Goal: Task Accomplishment & Management: Complete application form

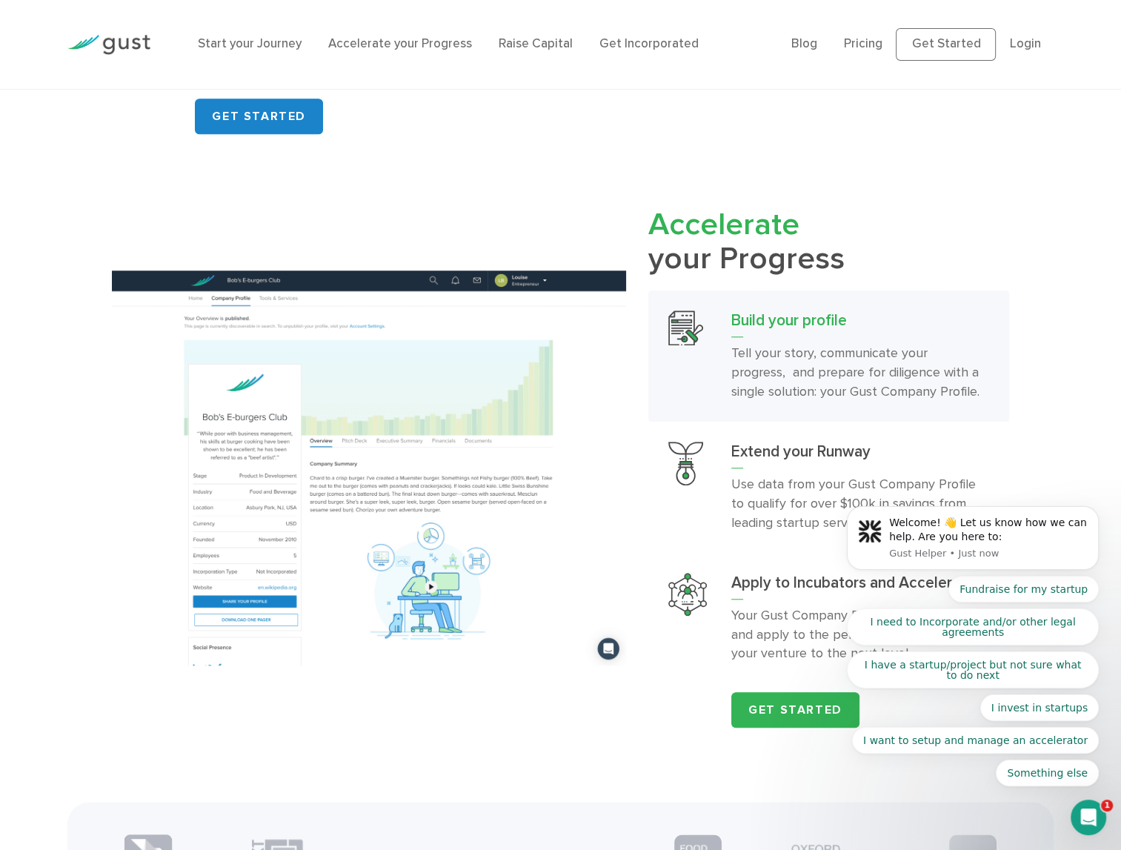
scroll to position [1482, 0]
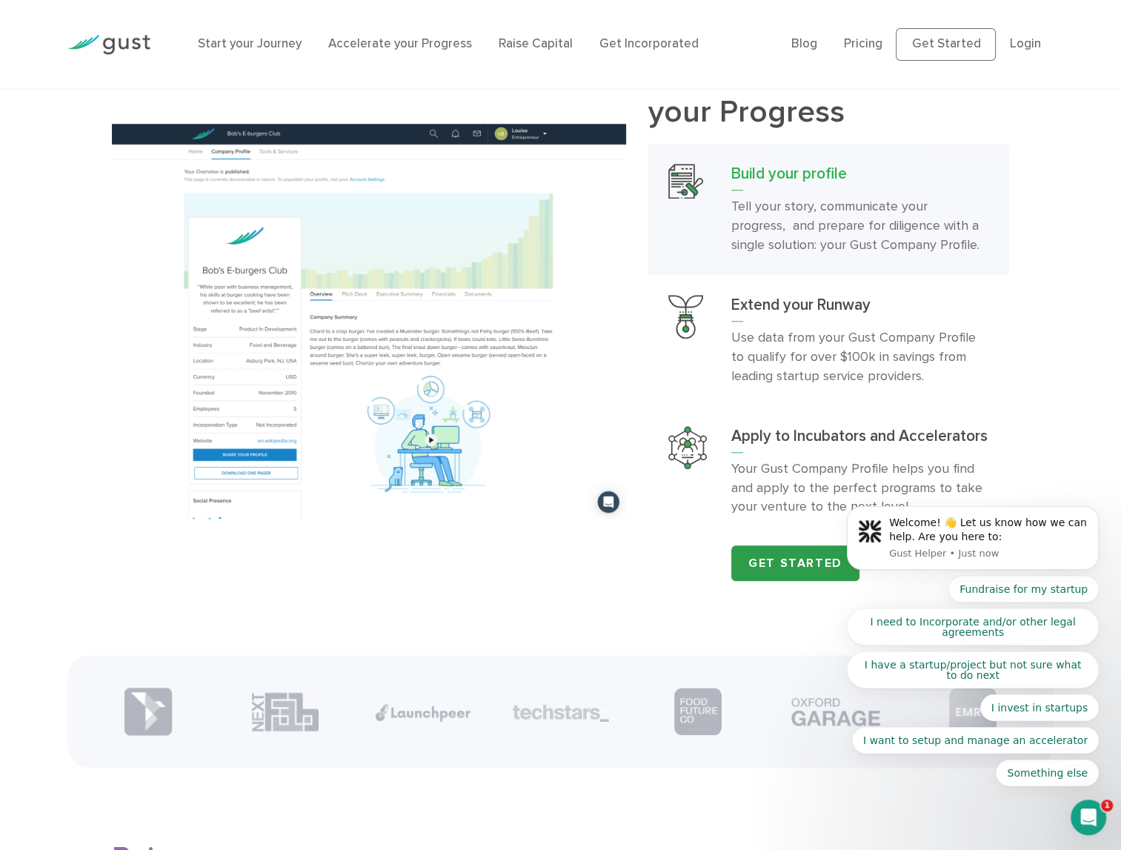
click at [772, 548] on link "Get Started" at bounding box center [795, 563] width 128 height 36
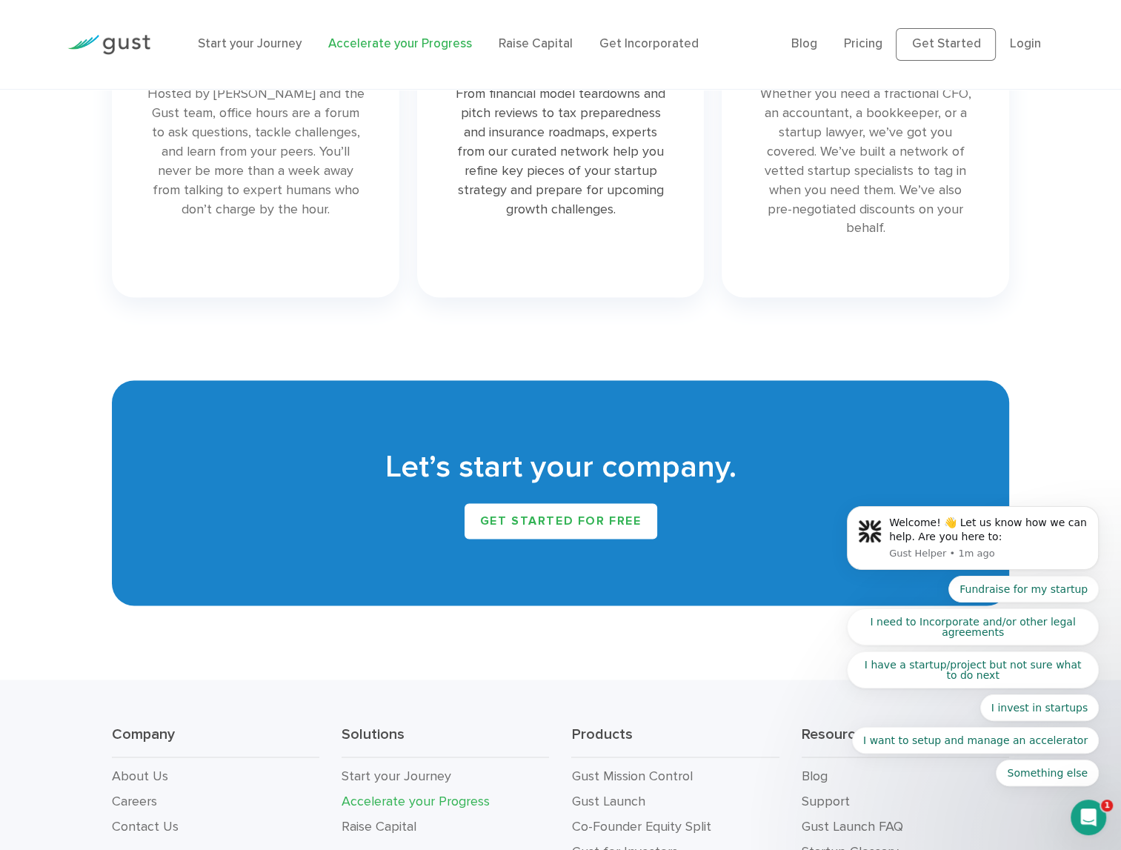
scroll to position [2297, 0]
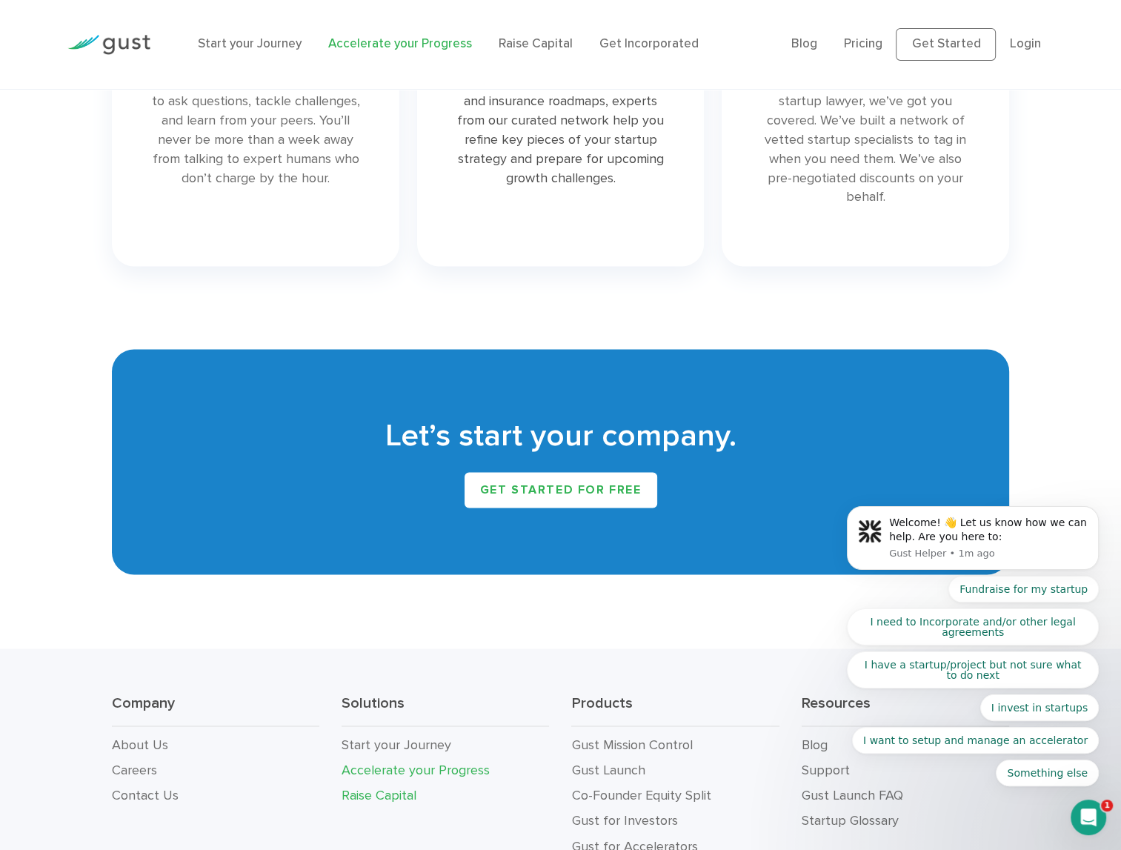
click at [394, 801] on link "Raise Capital" at bounding box center [379, 795] width 75 height 16
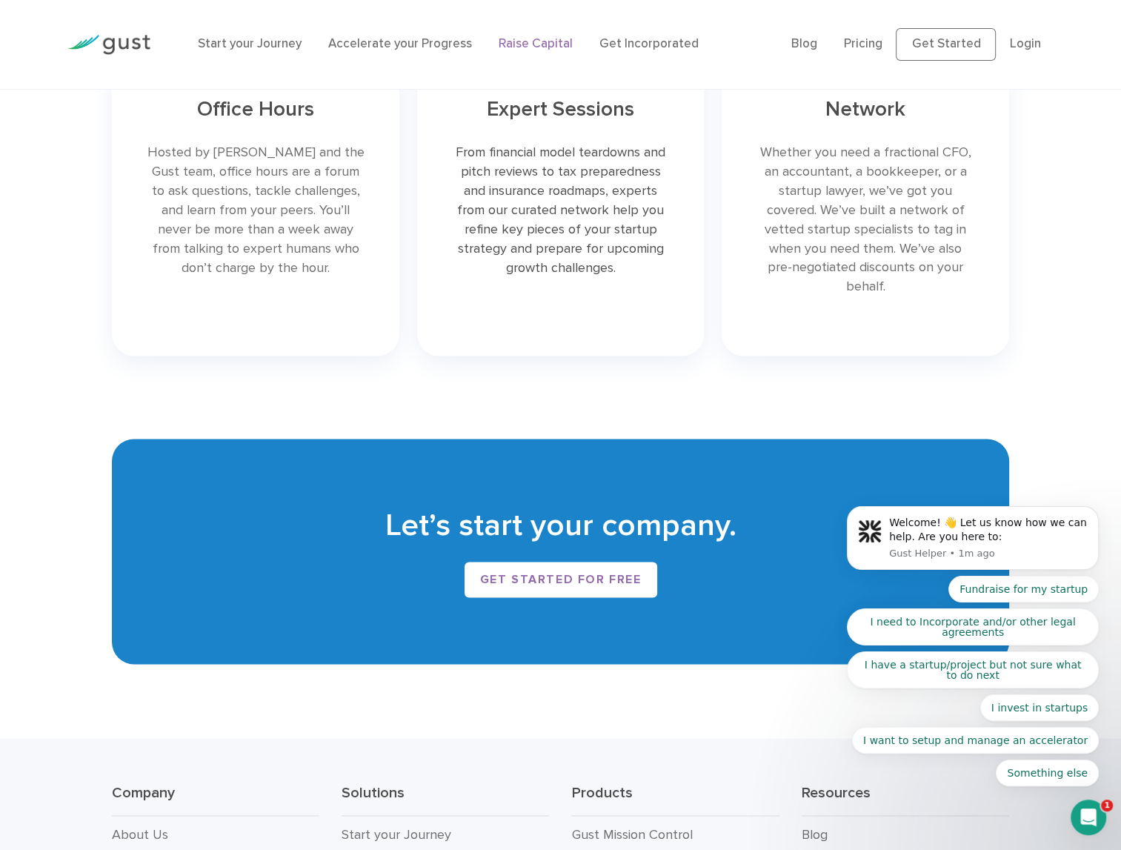
scroll to position [2223, 0]
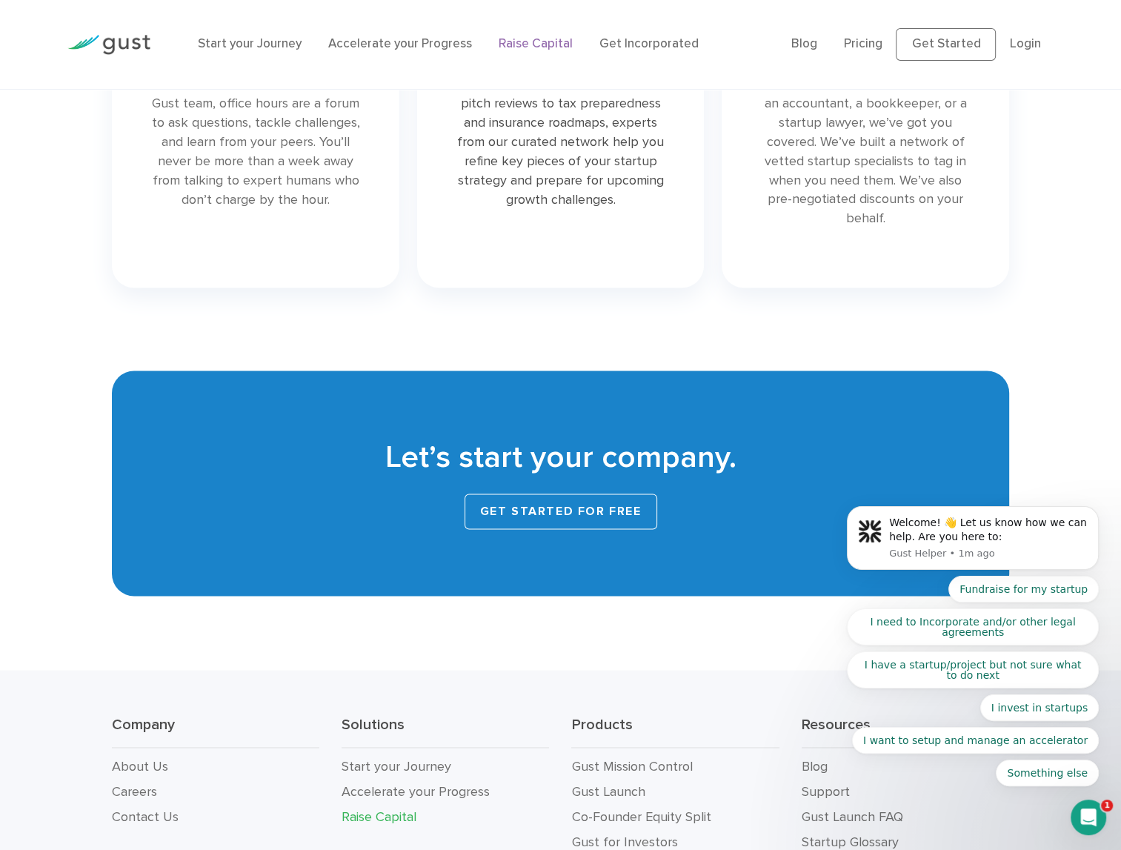
click at [639, 514] on link "Get started for free" at bounding box center [561, 512] width 193 height 36
